Goal: Task Accomplishment & Management: Use online tool/utility

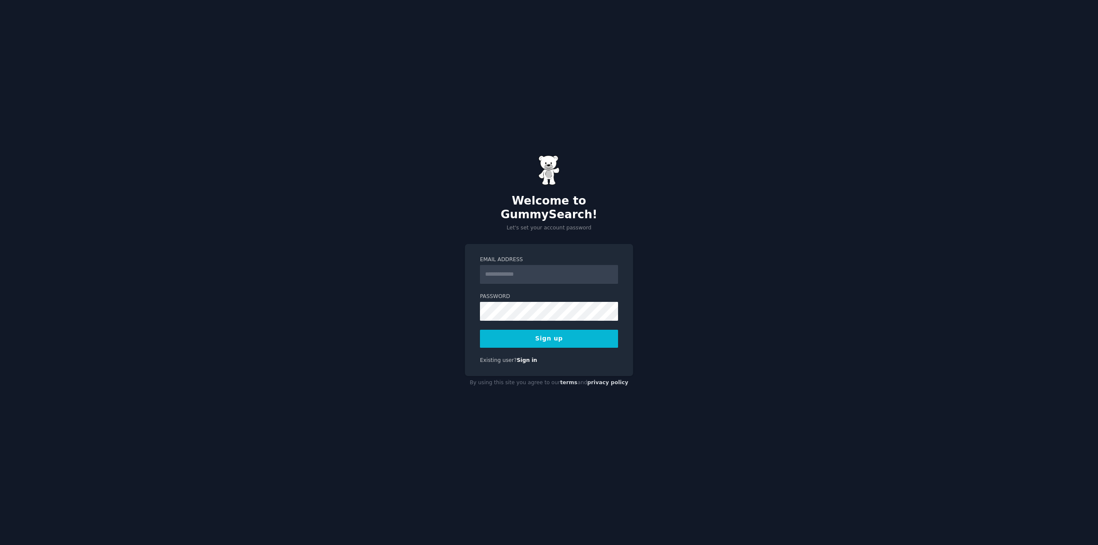
click at [532, 268] on input "Email Address" at bounding box center [549, 274] width 138 height 19
type input "**********"
click at [540, 335] on button "Sign up" at bounding box center [549, 339] width 138 height 18
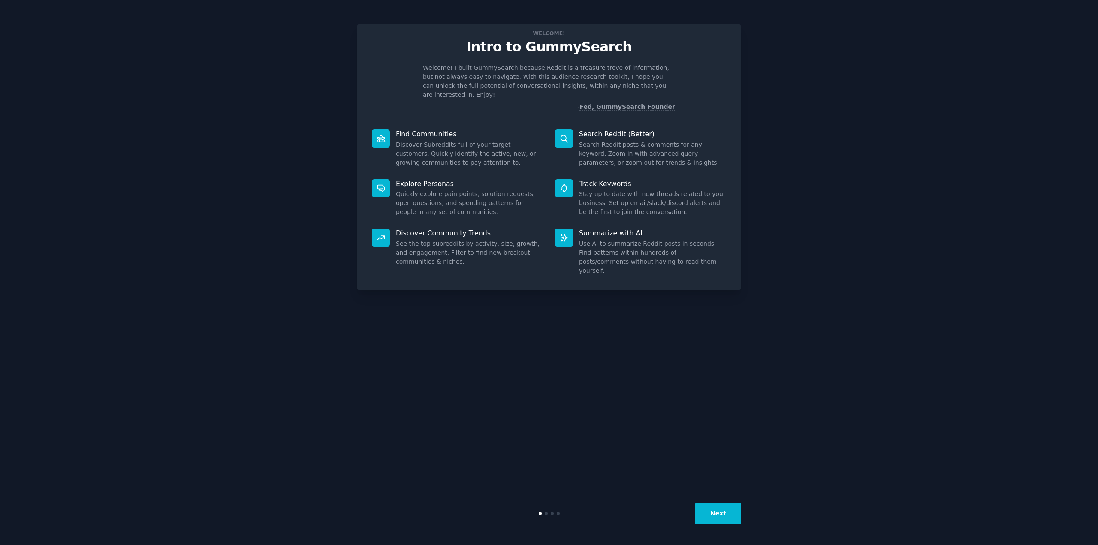
click at [707, 511] on button "Next" at bounding box center [718, 513] width 46 height 21
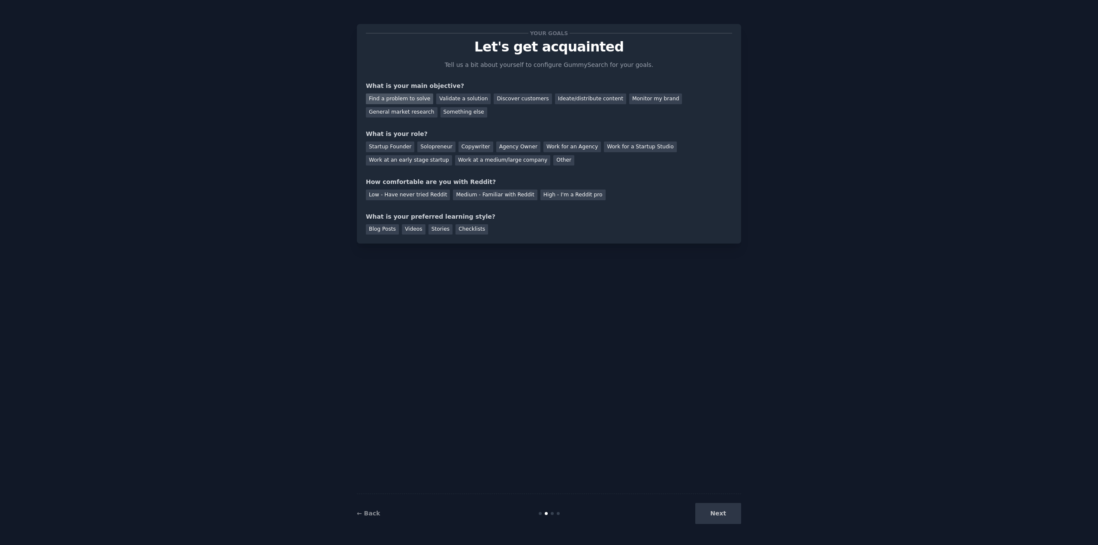
click at [412, 98] on div "Find a problem to solve" at bounding box center [399, 98] width 67 height 11
click at [376, 144] on div "Startup Founder" at bounding box center [390, 146] width 48 height 11
click at [387, 196] on div "Low - Have never tried Reddit" at bounding box center [408, 195] width 84 height 11
click at [373, 229] on div "Blog Posts" at bounding box center [382, 229] width 33 height 11
click at [706, 517] on button "Next" at bounding box center [718, 513] width 46 height 21
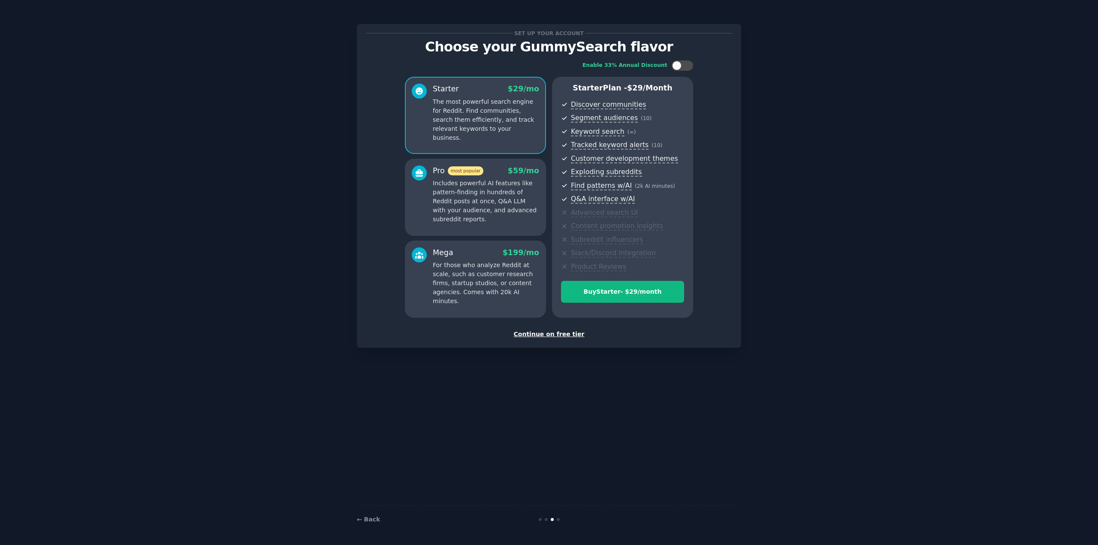
click at [544, 334] on div "Continue on free tier" at bounding box center [549, 334] width 366 height 9
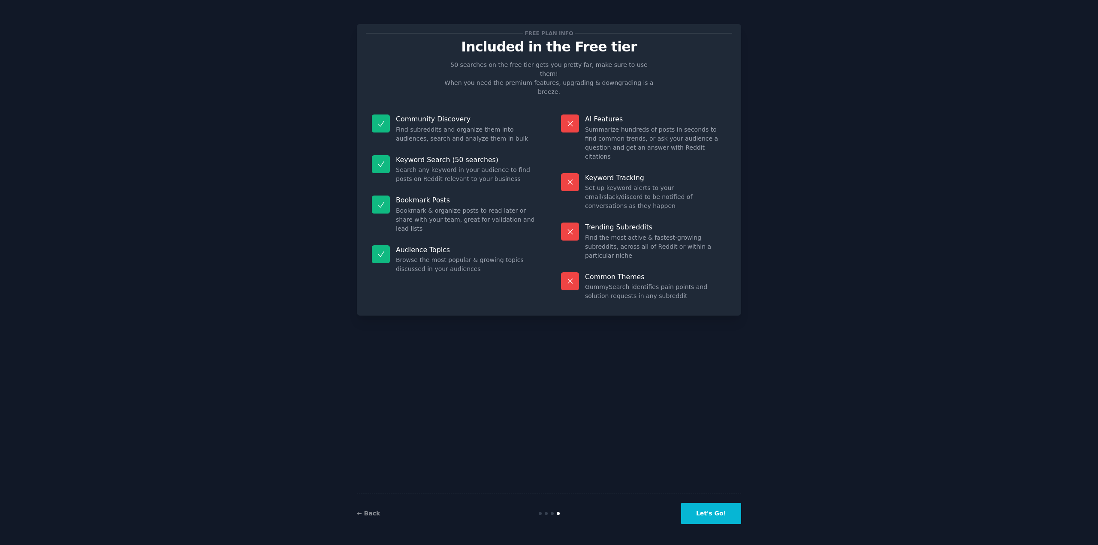
click at [702, 513] on button "Let's Go!" at bounding box center [711, 513] width 60 height 21
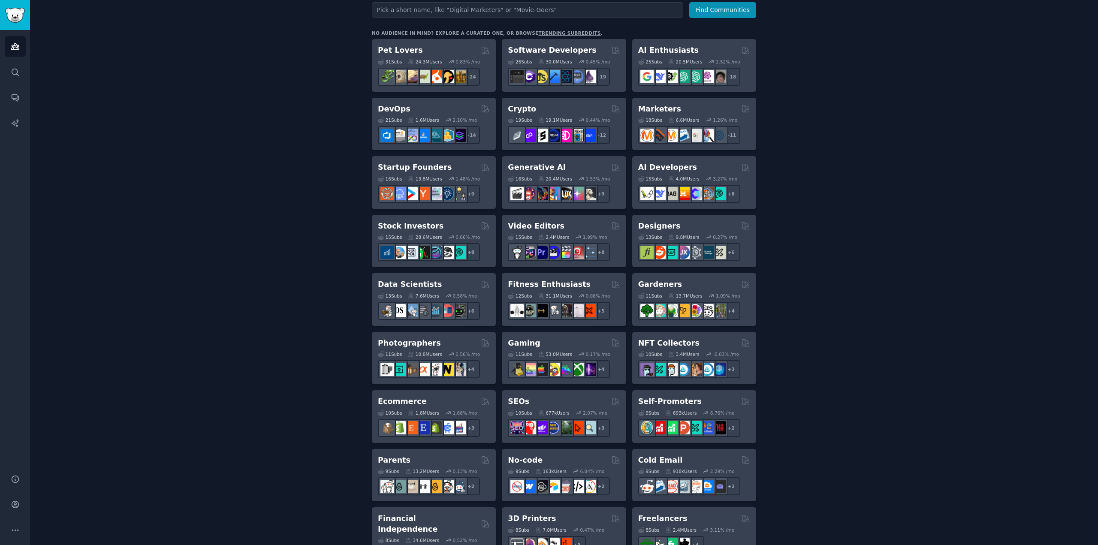
scroll to position [129, 0]
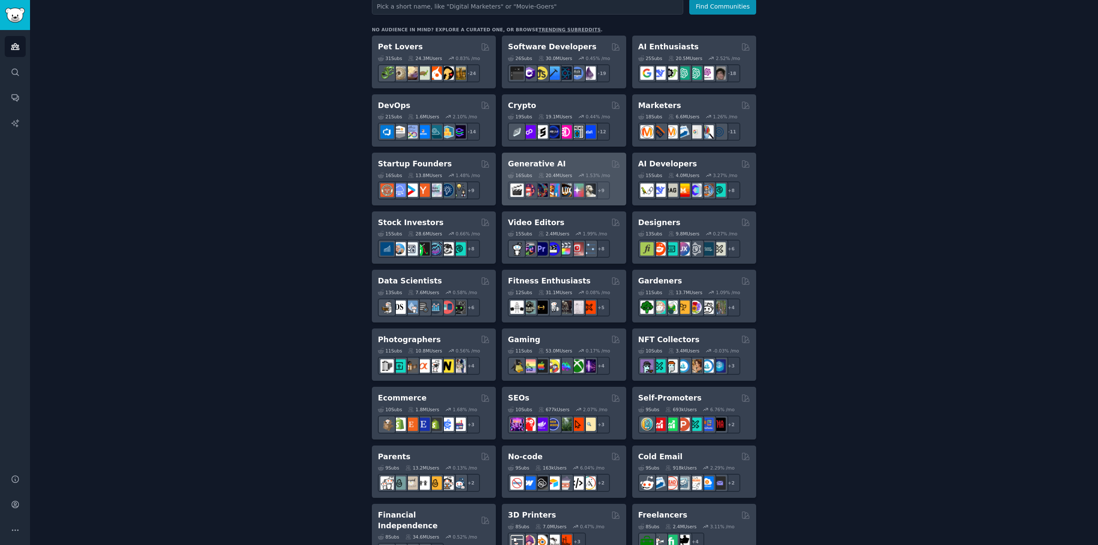
click at [532, 161] on h2 "Generative AI" at bounding box center [537, 164] width 58 height 11
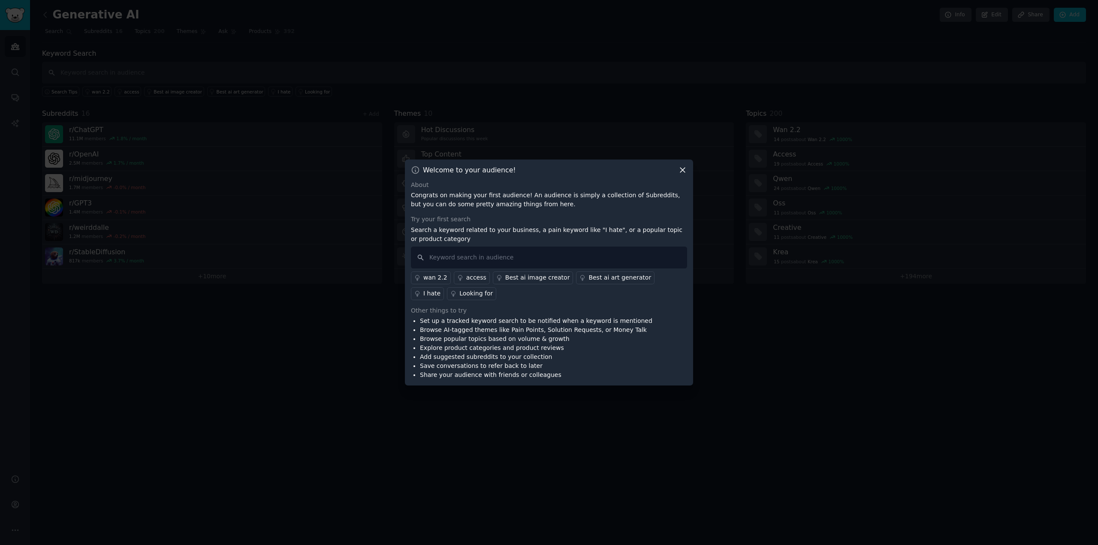
click at [682, 169] on icon at bounding box center [682, 170] width 9 height 9
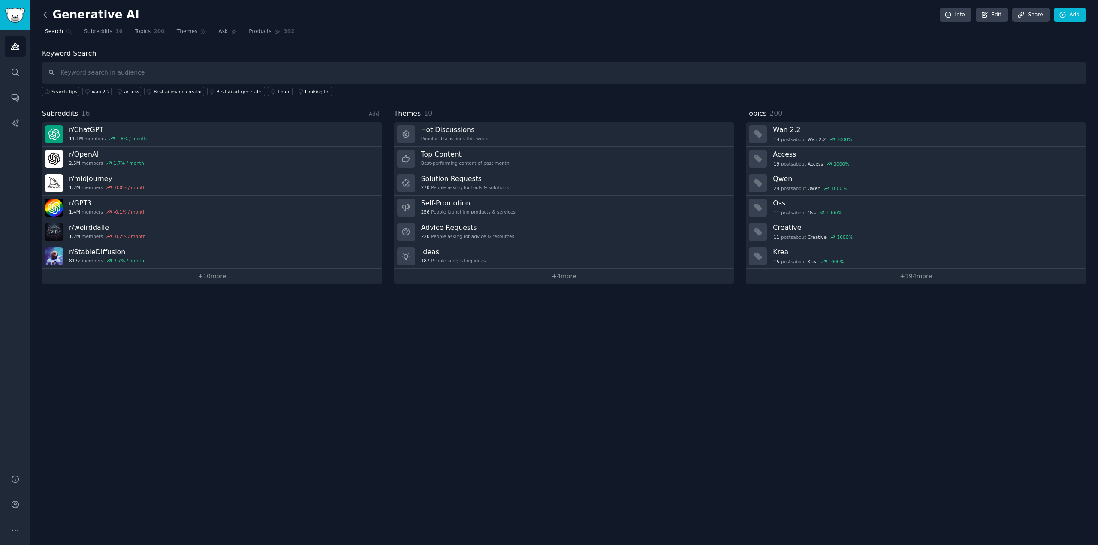
click at [48, 14] on icon at bounding box center [45, 14] width 9 height 9
